Goal: Information Seeking & Learning: Check status

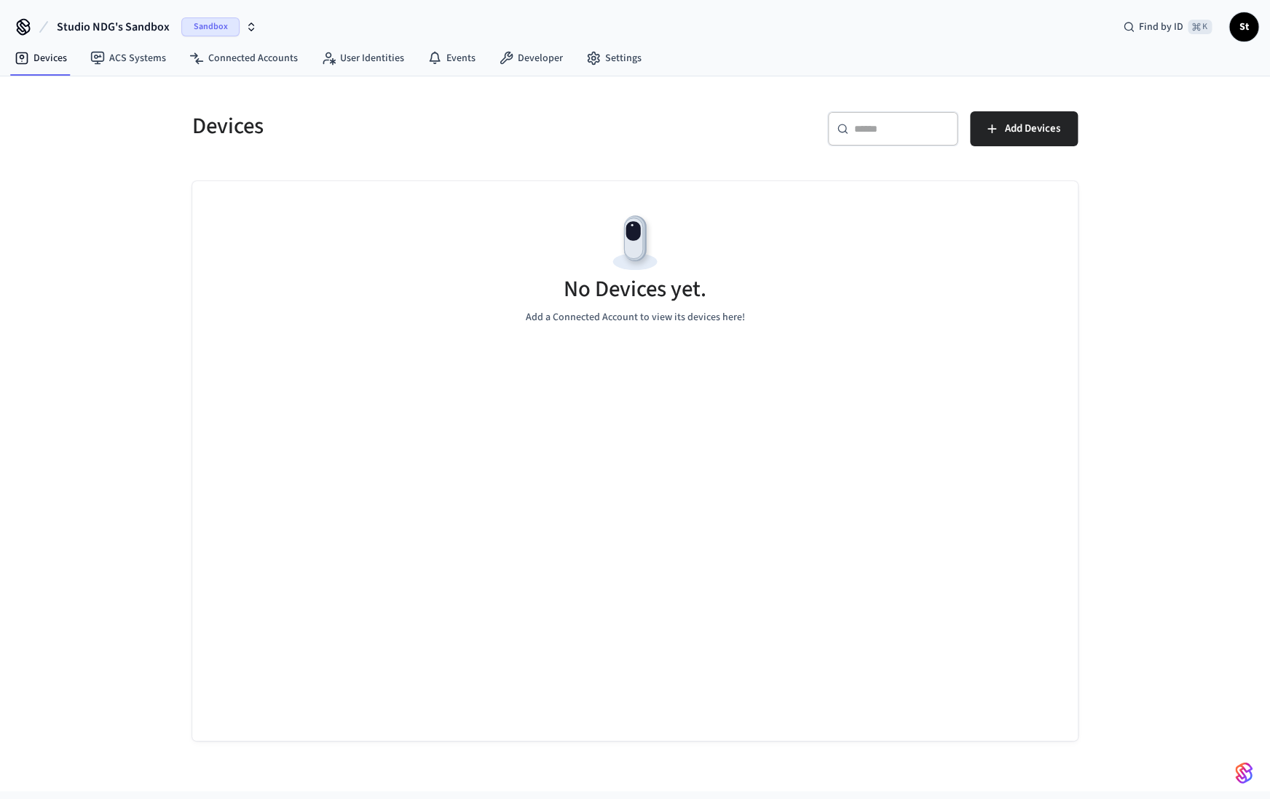
click at [207, 24] on span "Sandbox" at bounding box center [210, 26] width 58 height 19
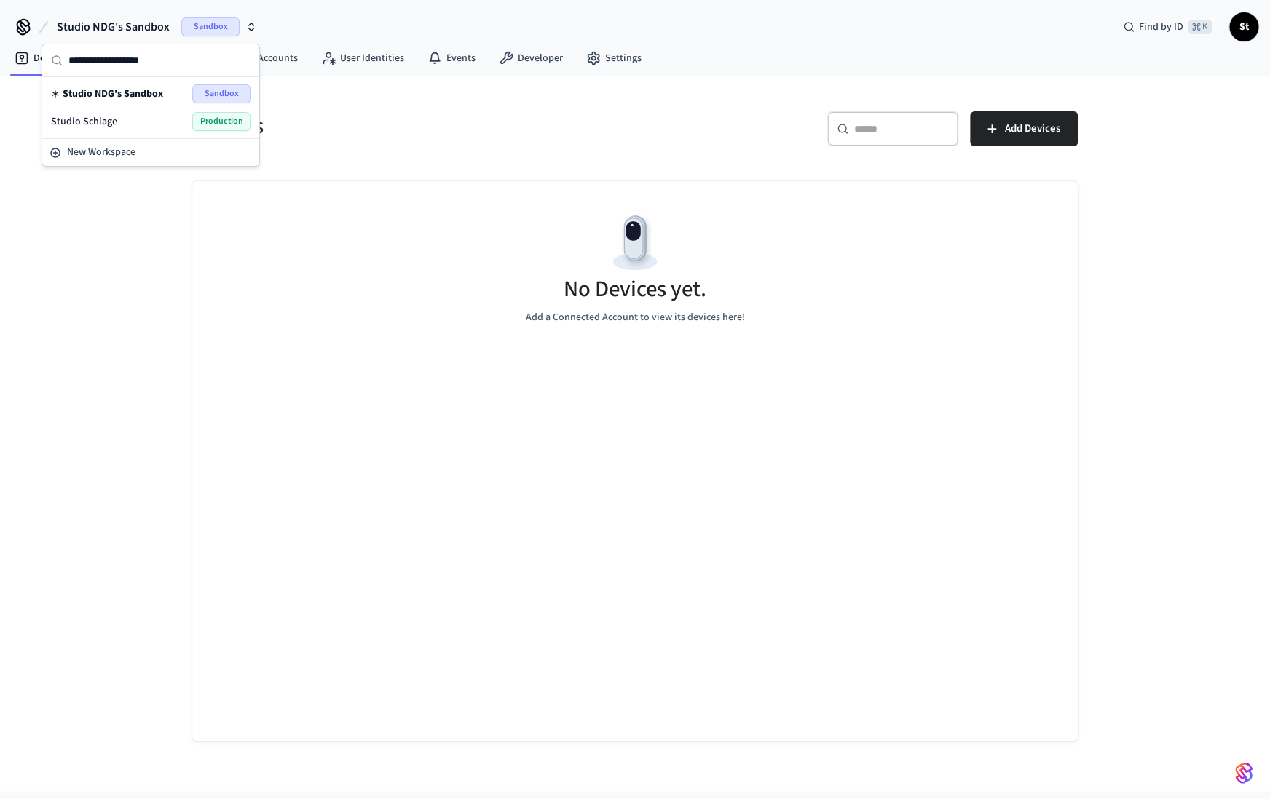
click at [213, 119] on span "Production" at bounding box center [221, 121] width 58 height 19
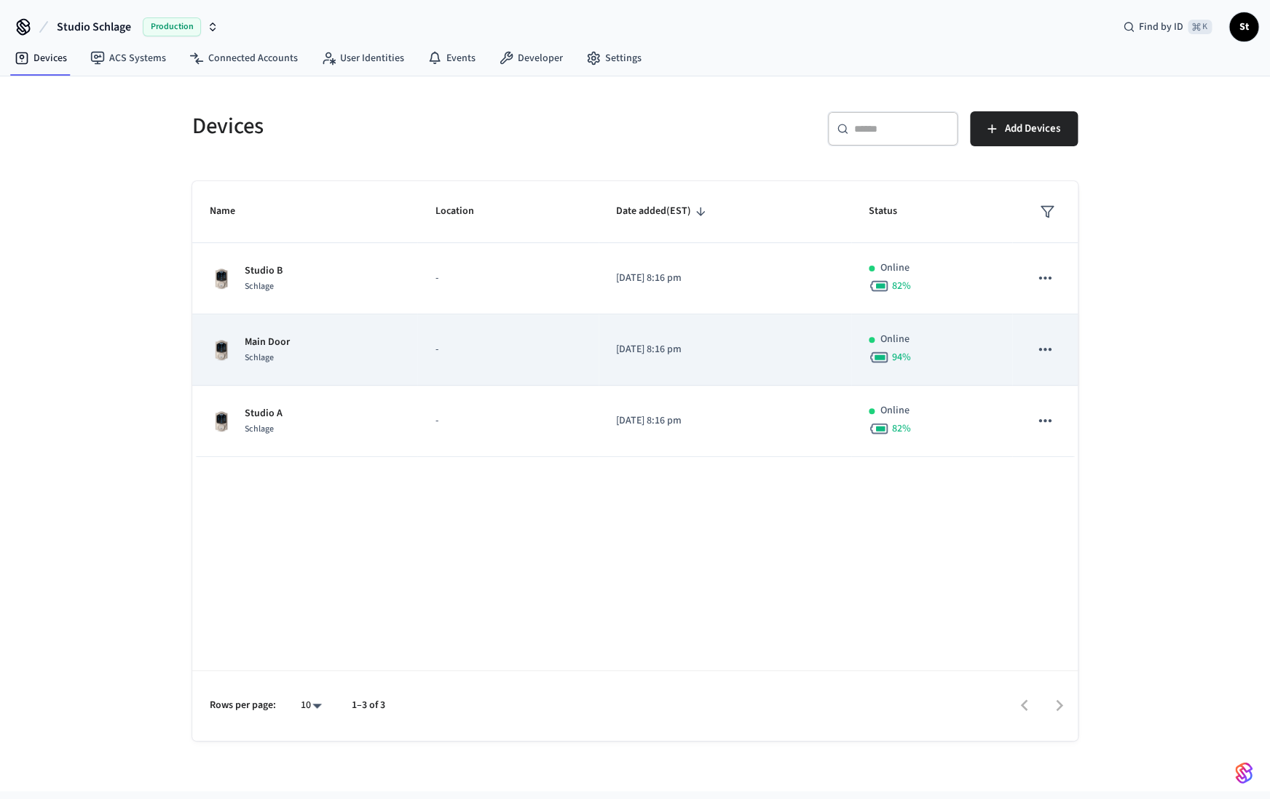
click at [255, 332] on td "Main Door Schlage" at bounding box center [304, 350] width 225 height 71
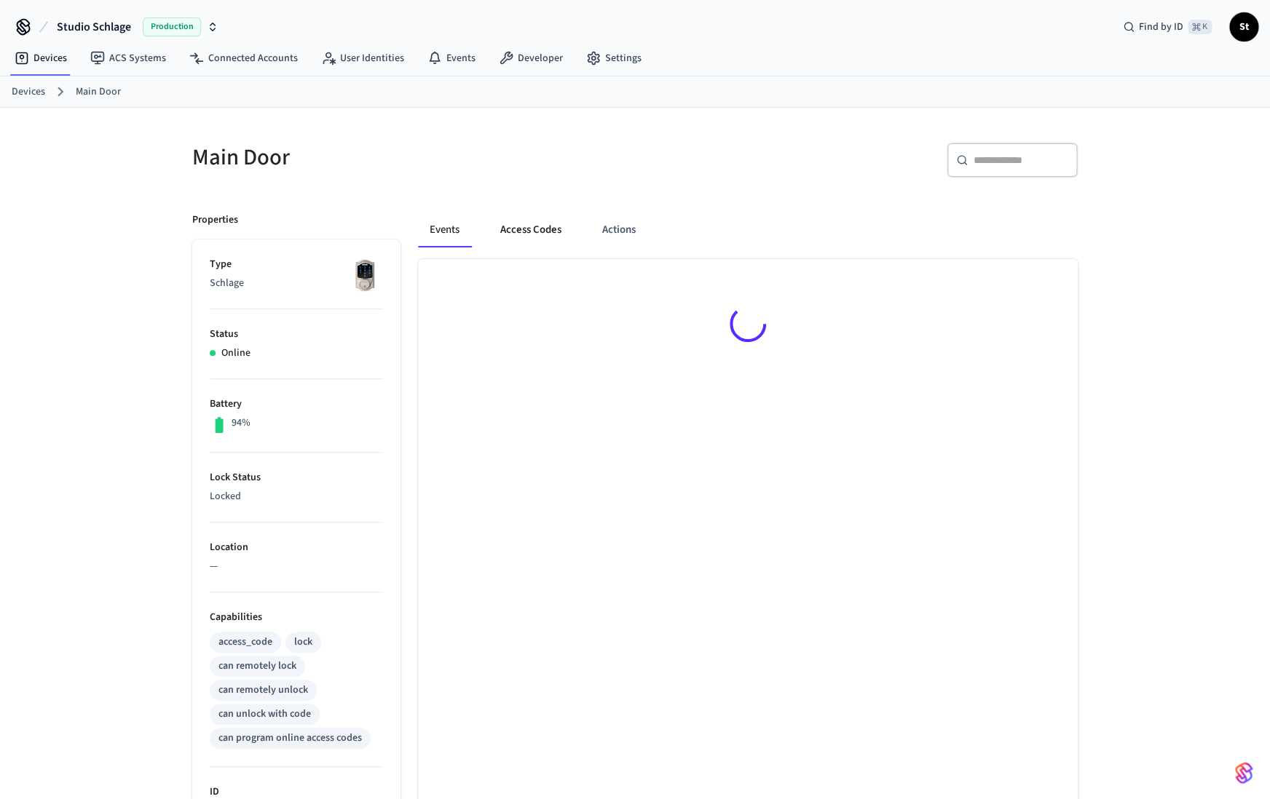
click at [538, 234] on button "Access Codes" at bounding box center [531, 230] width 84 height 35
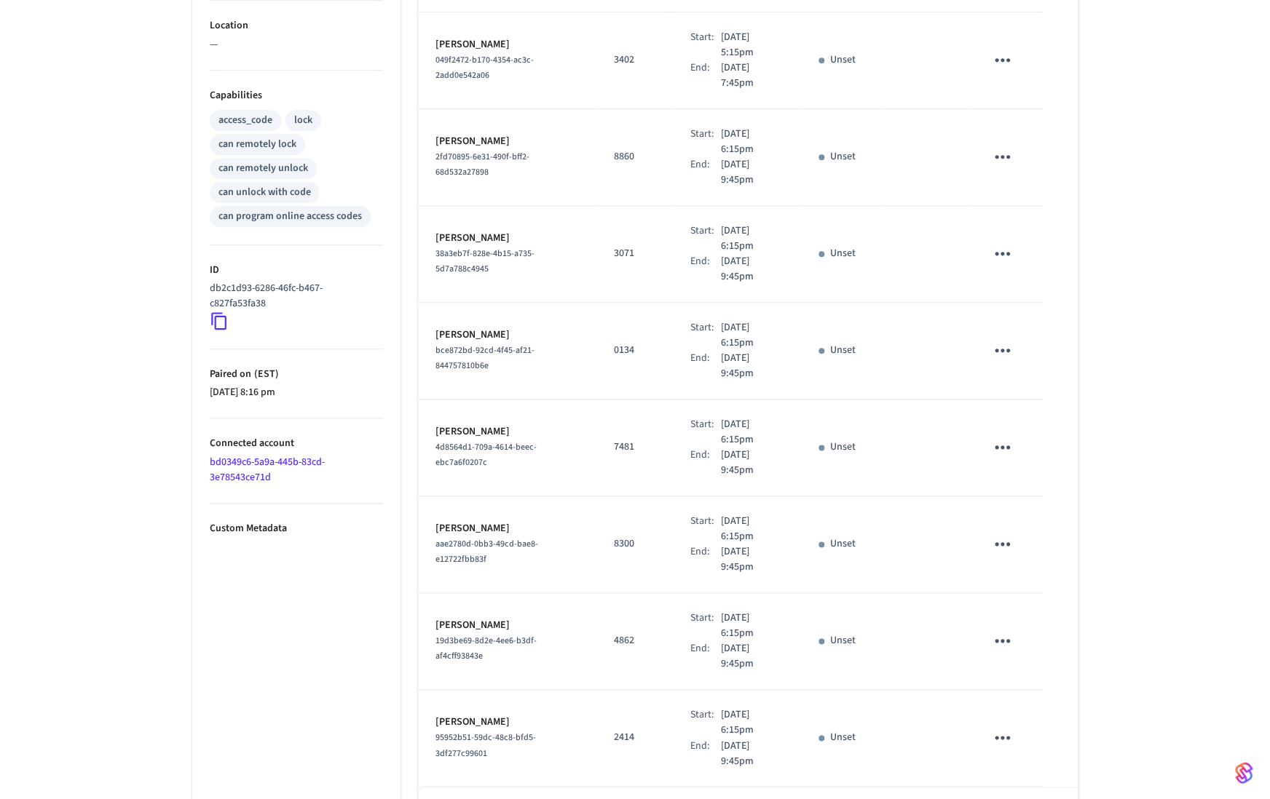
scroll to position [558, 0]
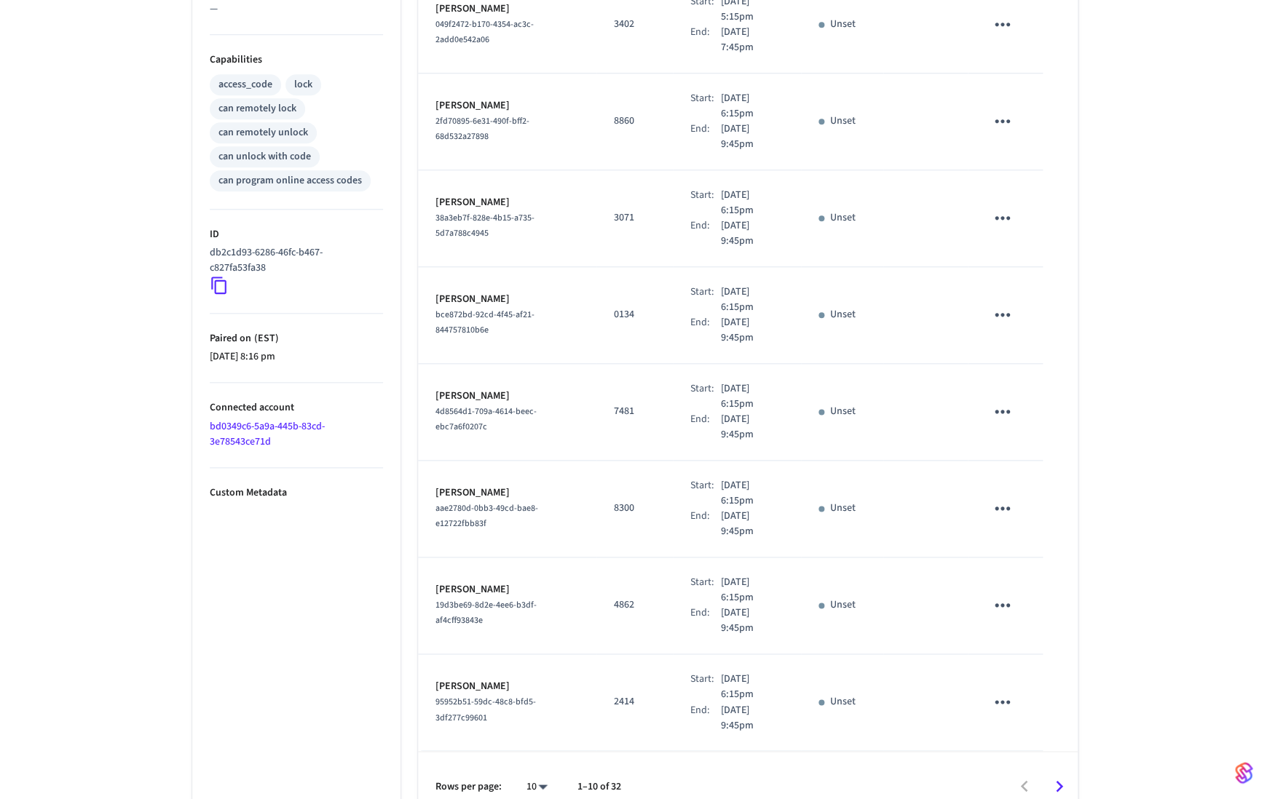
click at [1061, 775] on icon "Go to next page" at bounding box center [1059, 786] width 23 height 23
click at [1061, 768] on div "Rows per page: 10 ** 11–20 of 32" at bounding box center [748, 786] width 660 height 71
click at [1058, 782] on icon "Go to next page" at bounding box center [1059, 787] width 7 height 12
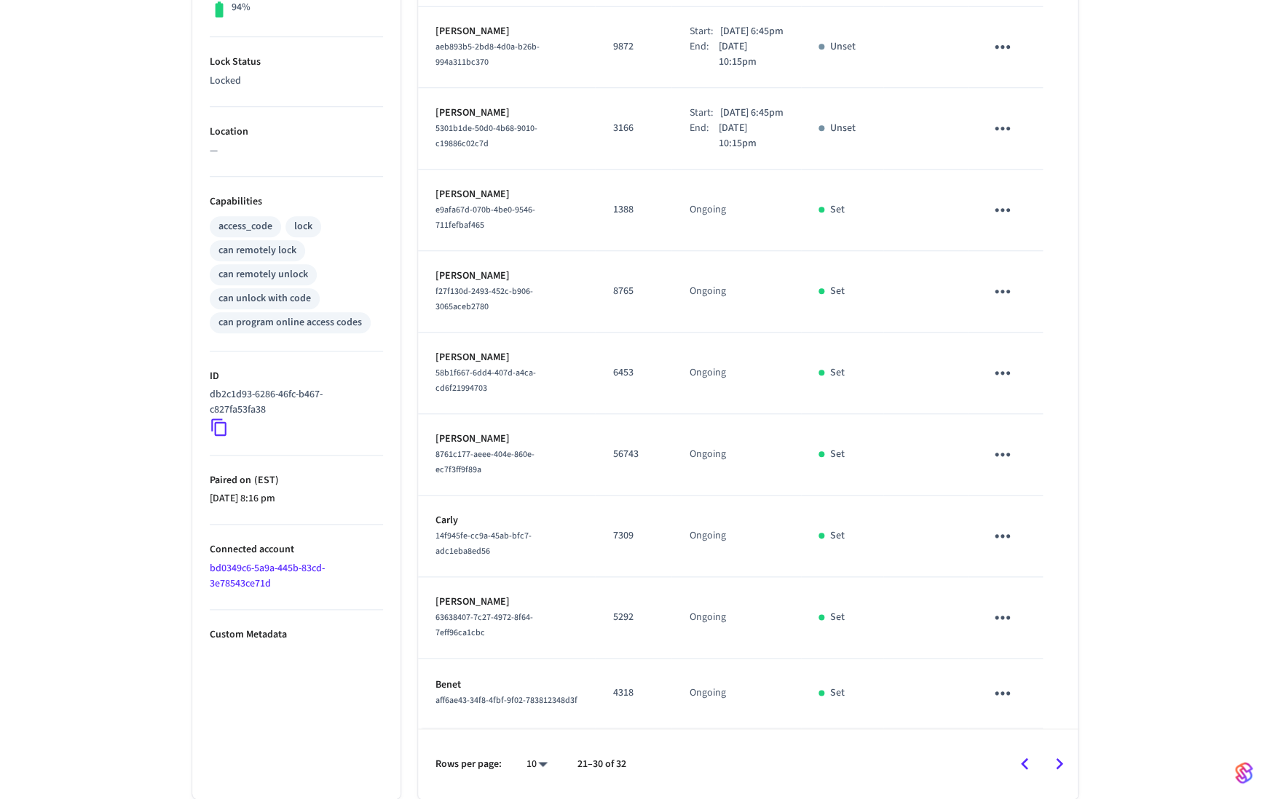
scroll to position [405, 0]
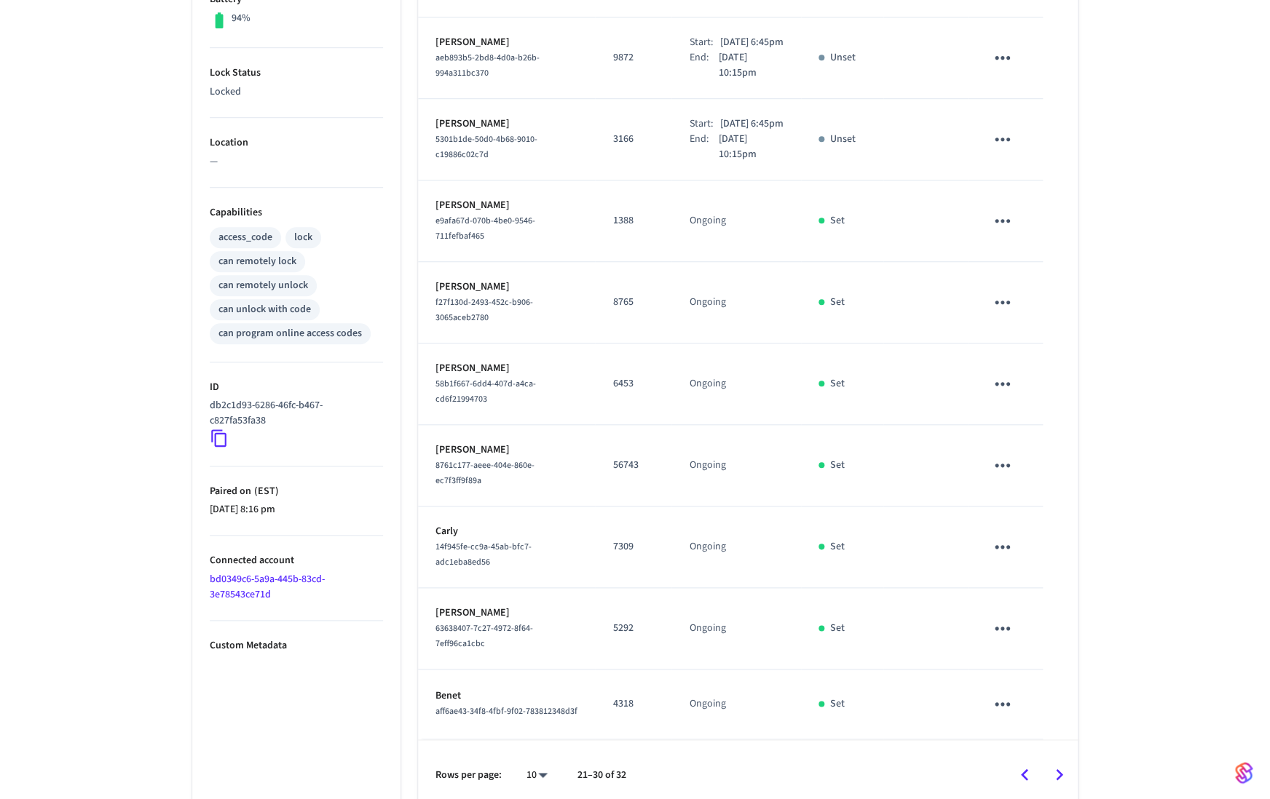
click at [1058, 782] on div "Rows per page: 10 ** 21–30 of 32" at bounding box center [748, 775] width 660 height 71
click at [1060, 770] on icon "Go to next page" at bounding box center [1059, 776] width 7 height 12
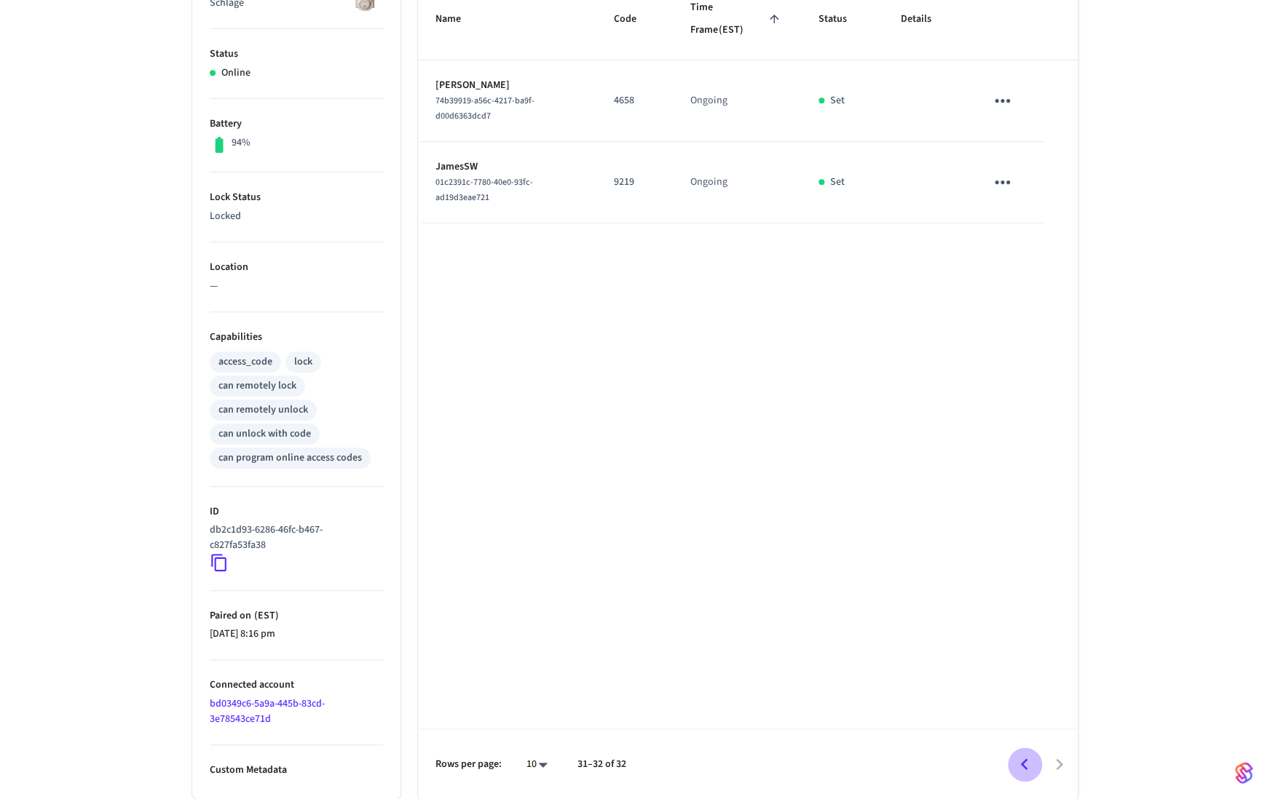
click at [1025, 768] on icon "Go to previous page" at bounding box center [1024, 765] width 7 height 12
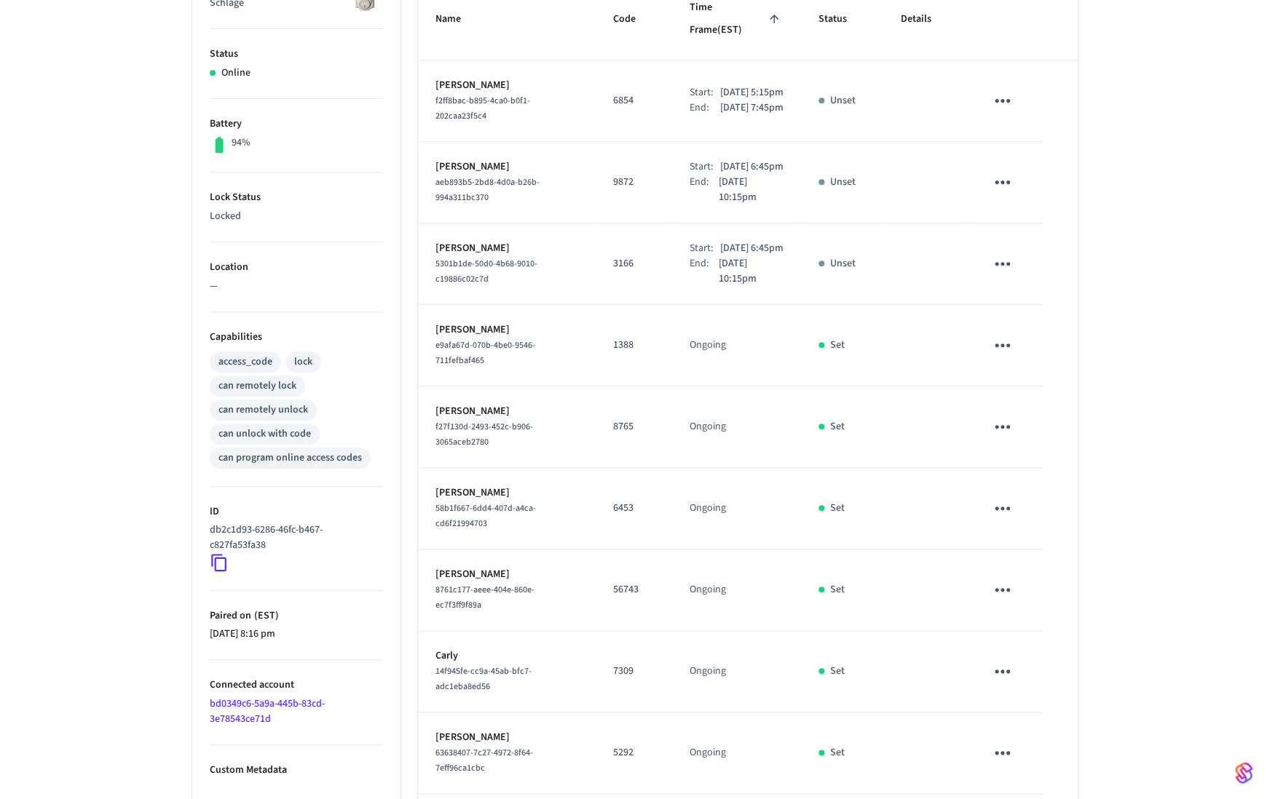
click at [1025, 768] on td "sticky table" at bounding box center [1005, 754] width 75 height 82
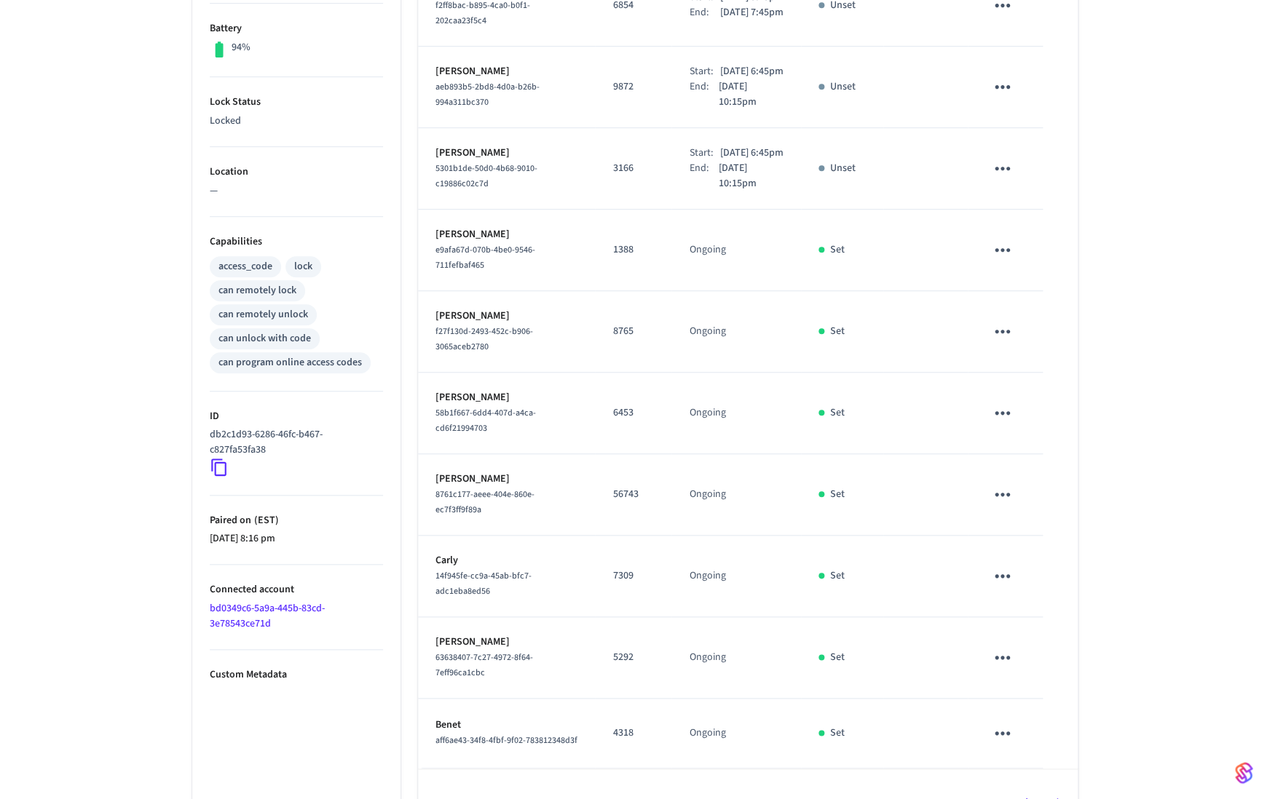
scroll to position [405, 0]
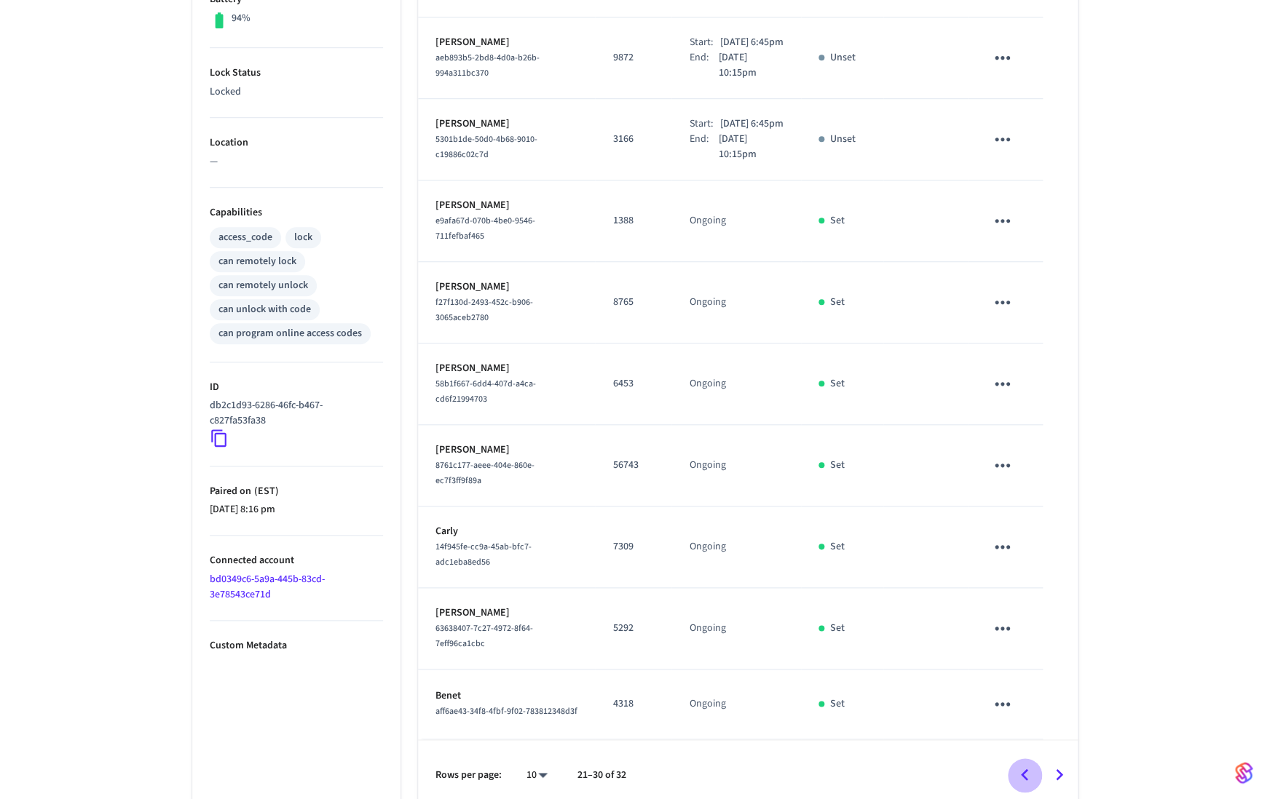
click at [1032, 769] on icon "Go to previous page" at bounding box center [1024, 775] width 23 height 23
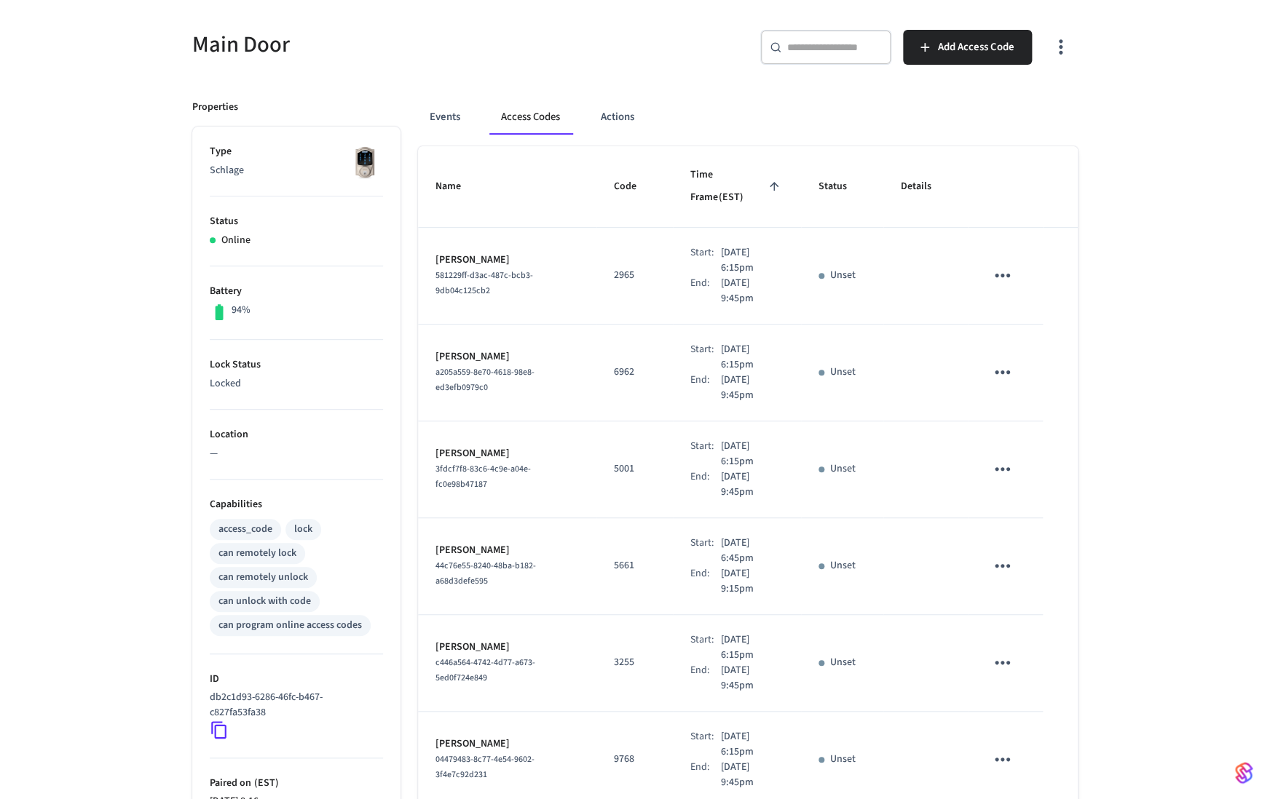
scroll to position [0, 0]
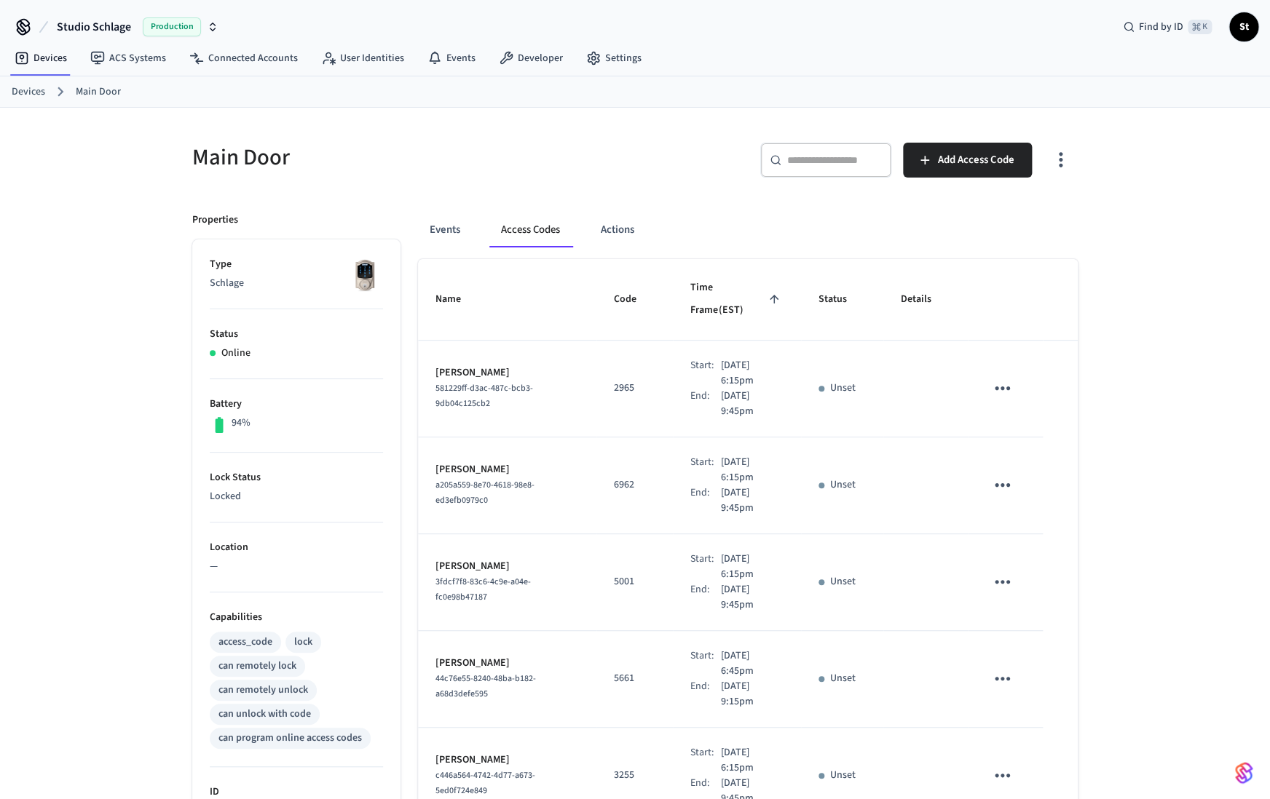
click at [28, 95] on link "Devices" at bounding box center [28, 91] width 33 height 15
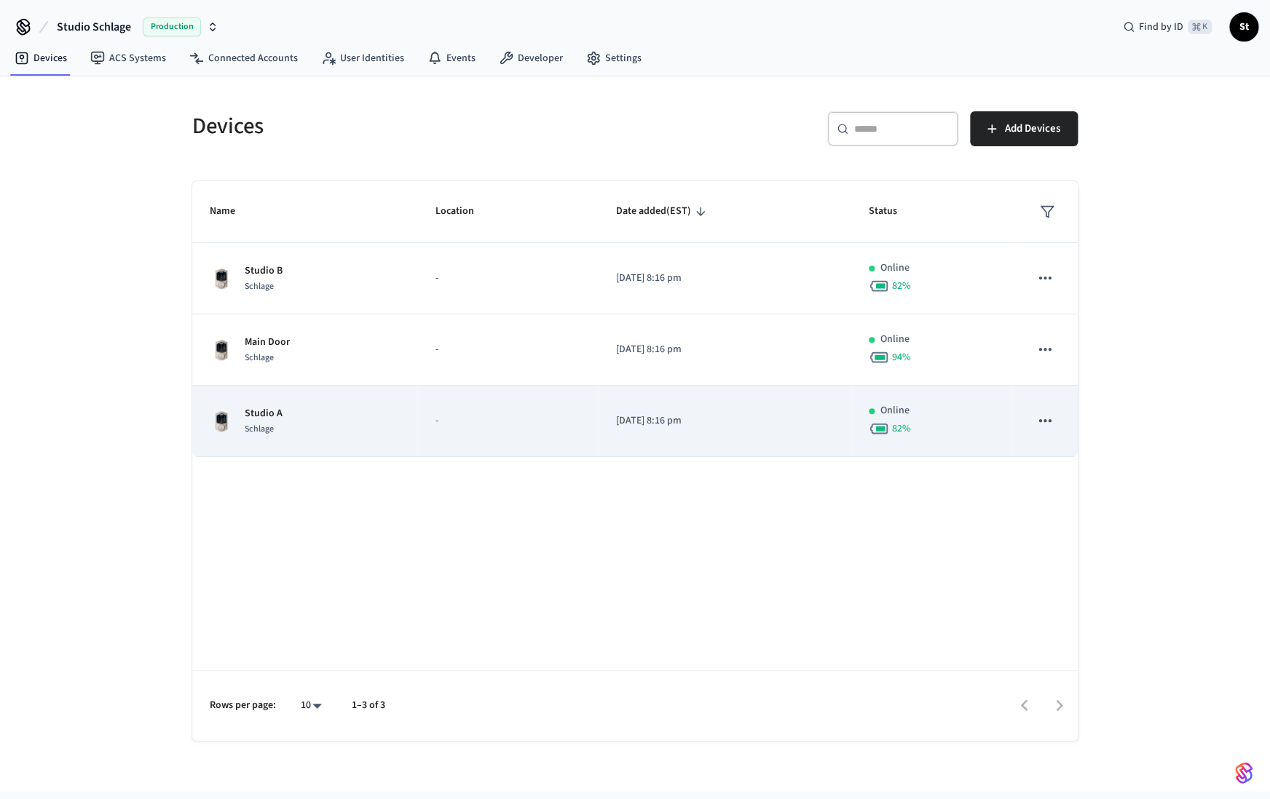
click at [270, 434] on span "Schlage" at bounding box center [259, 429] width 29 height 12
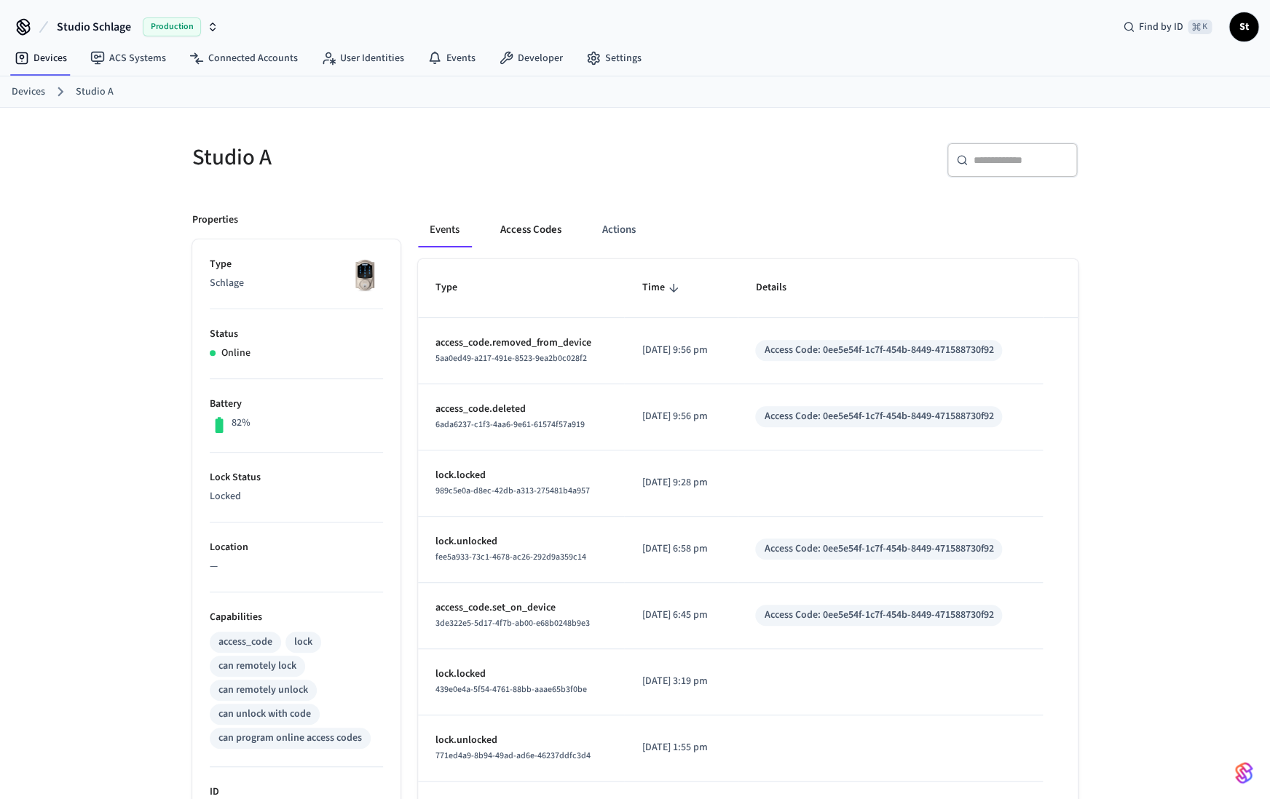
click at [527, 231] on button "Access Codes" at bounding box center [531, 230] width 84 height 35
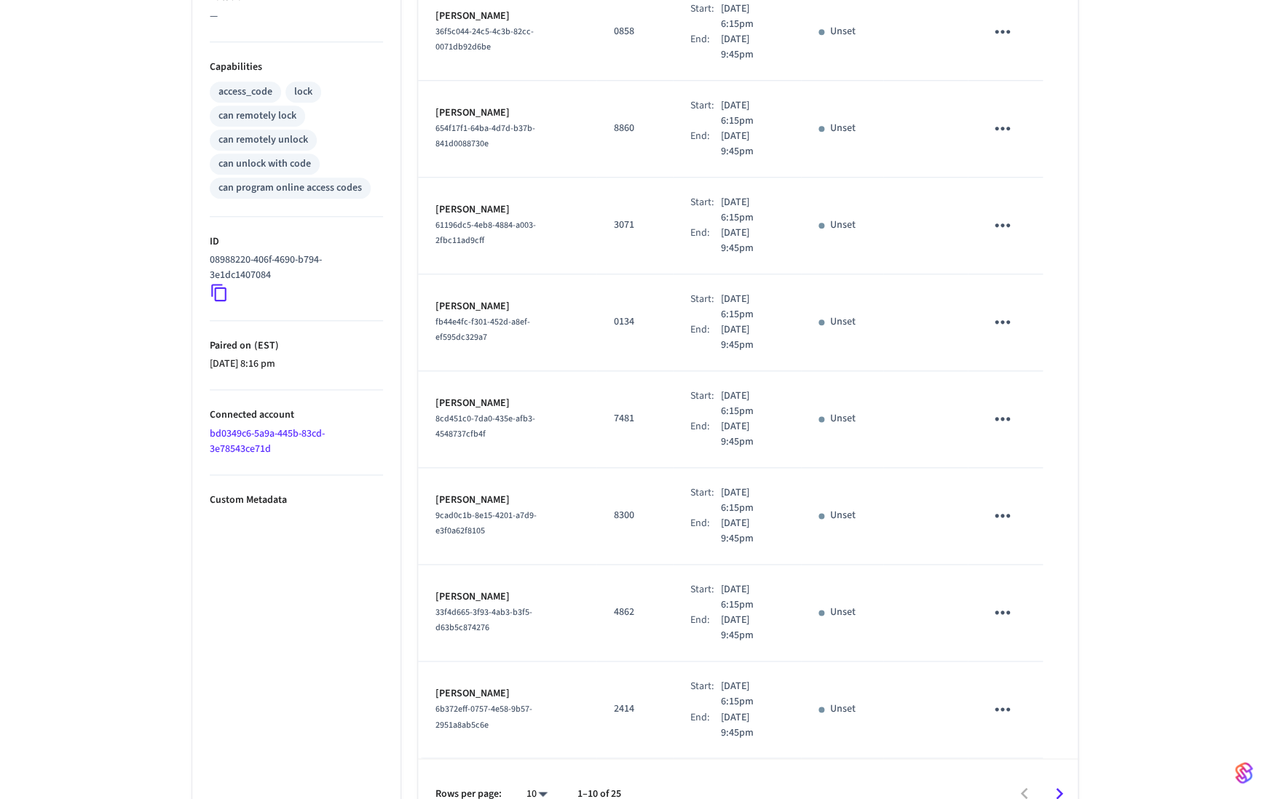
scroll to position [580, 0]
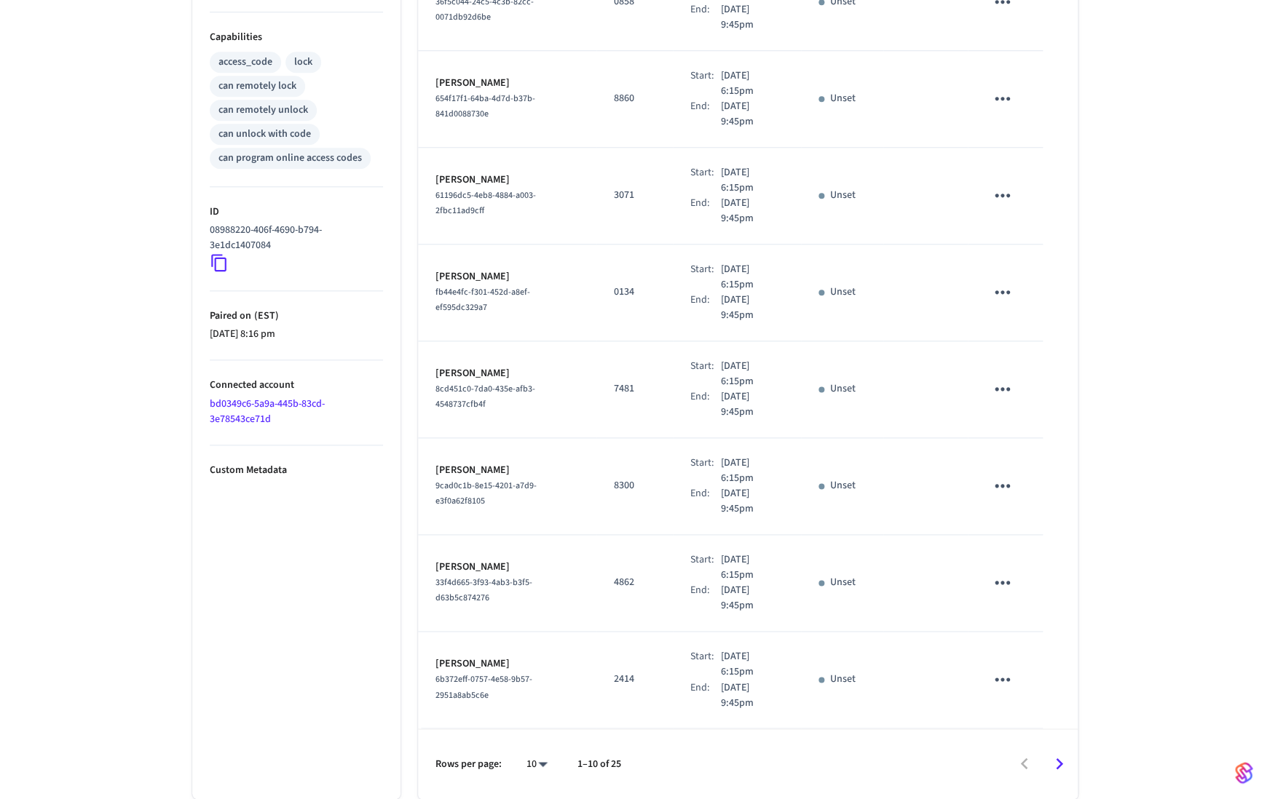
click at [1059, 764] on icon "Go to next page" at bounding box center [1059, 764] width 23 height 23
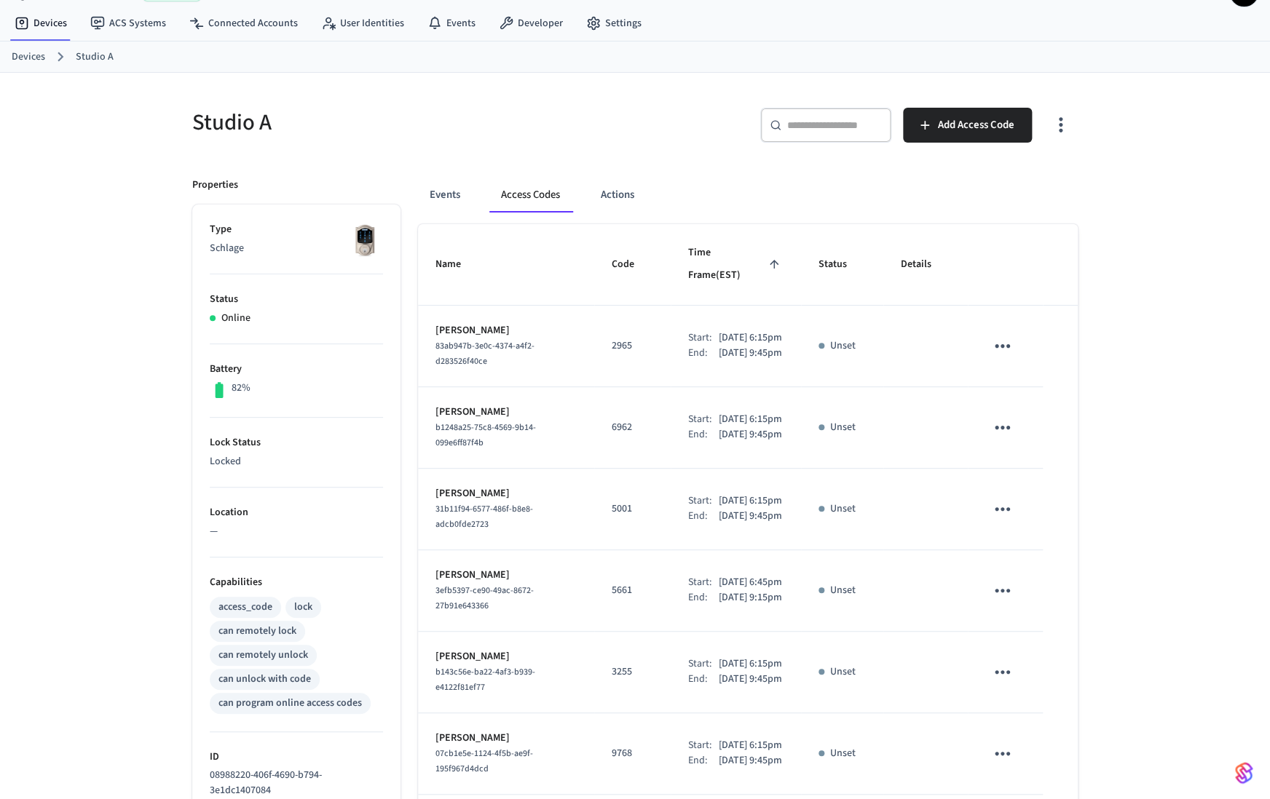
scroll to position [0, 0]
